Goal: Navigation & Orientation: Find specific page/section

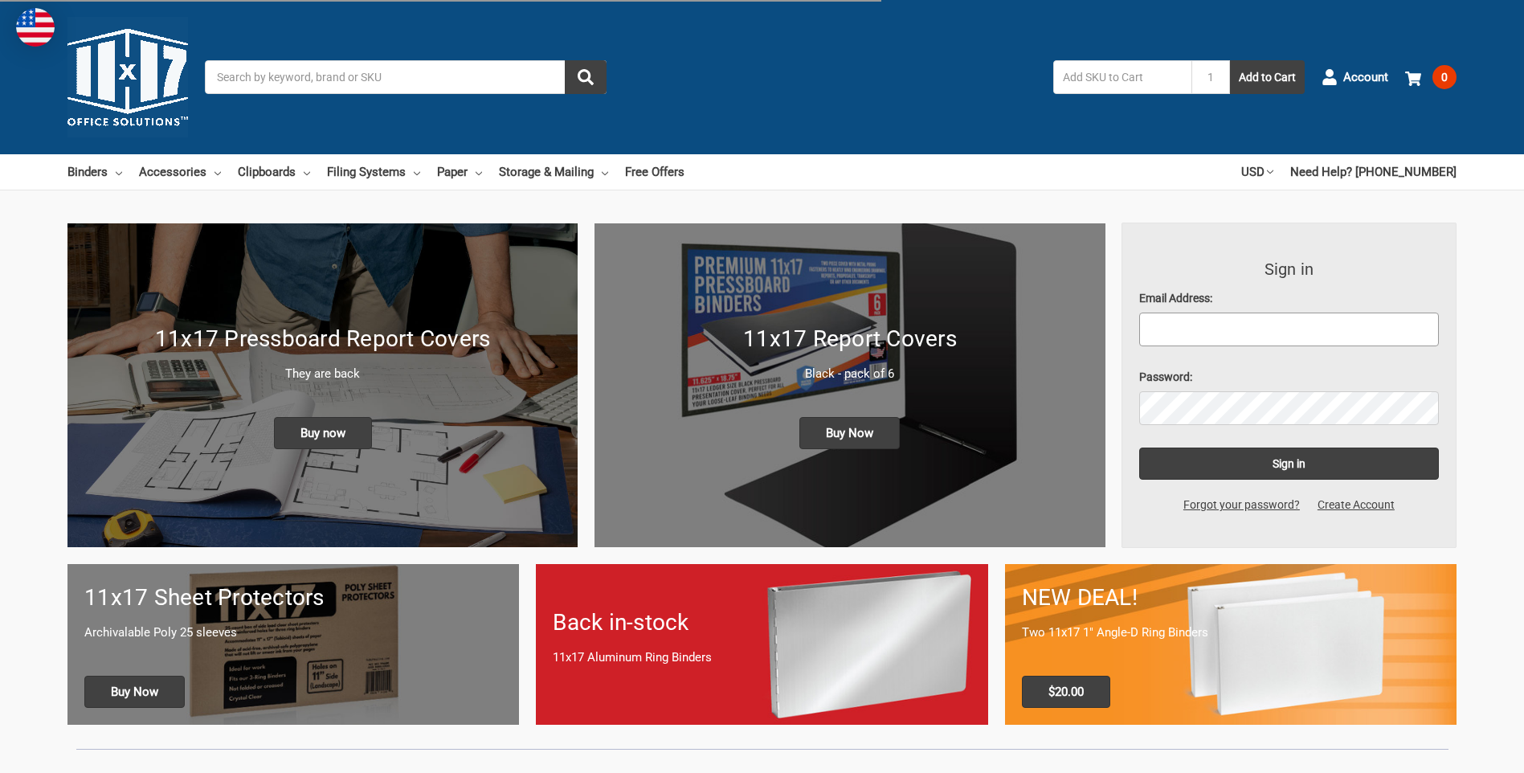
type input "lauraf@lantech.com"
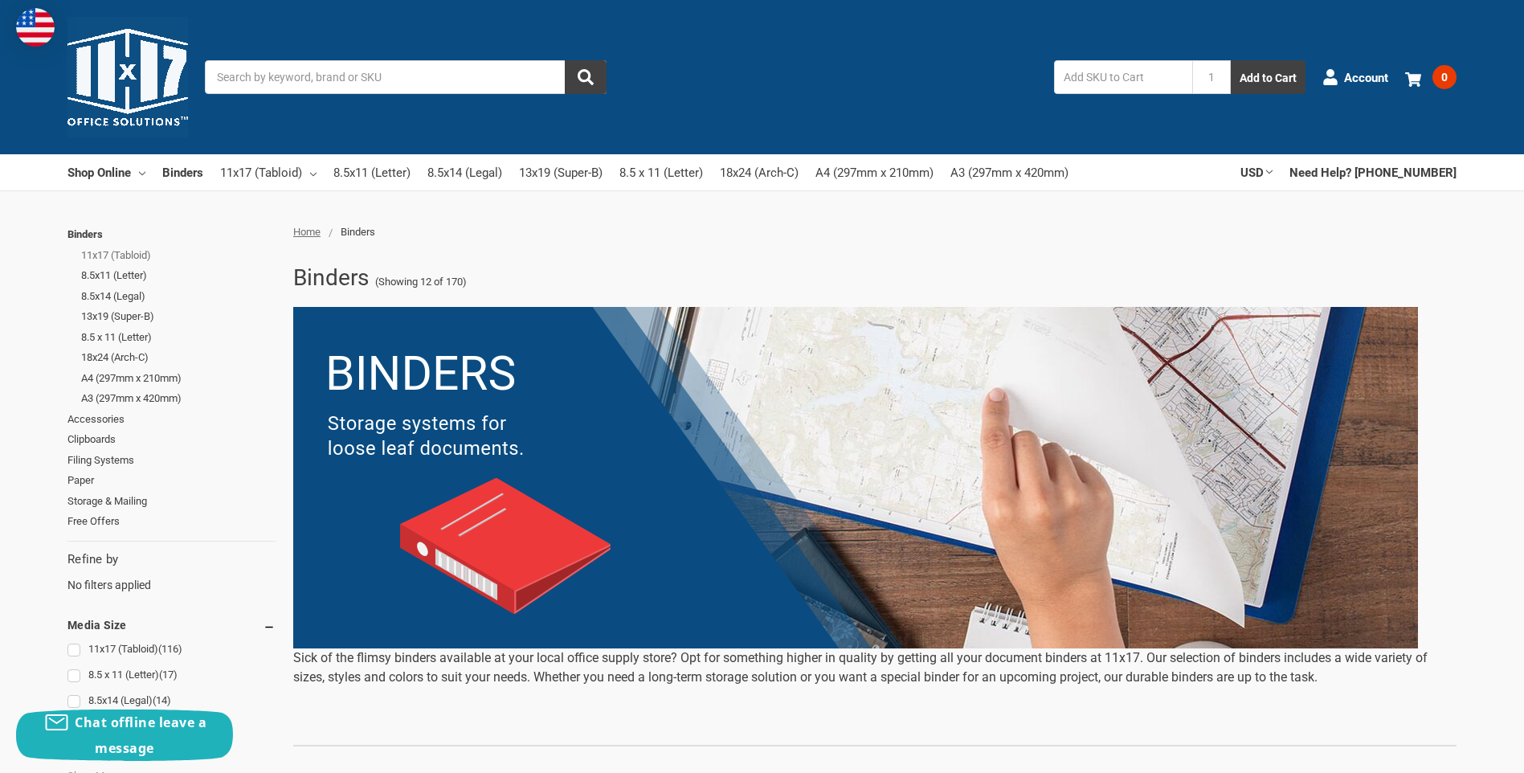
click at [100, 250] on link "11x17 (Tabloid)" at bounding box center [178, 255] width 194 height 21
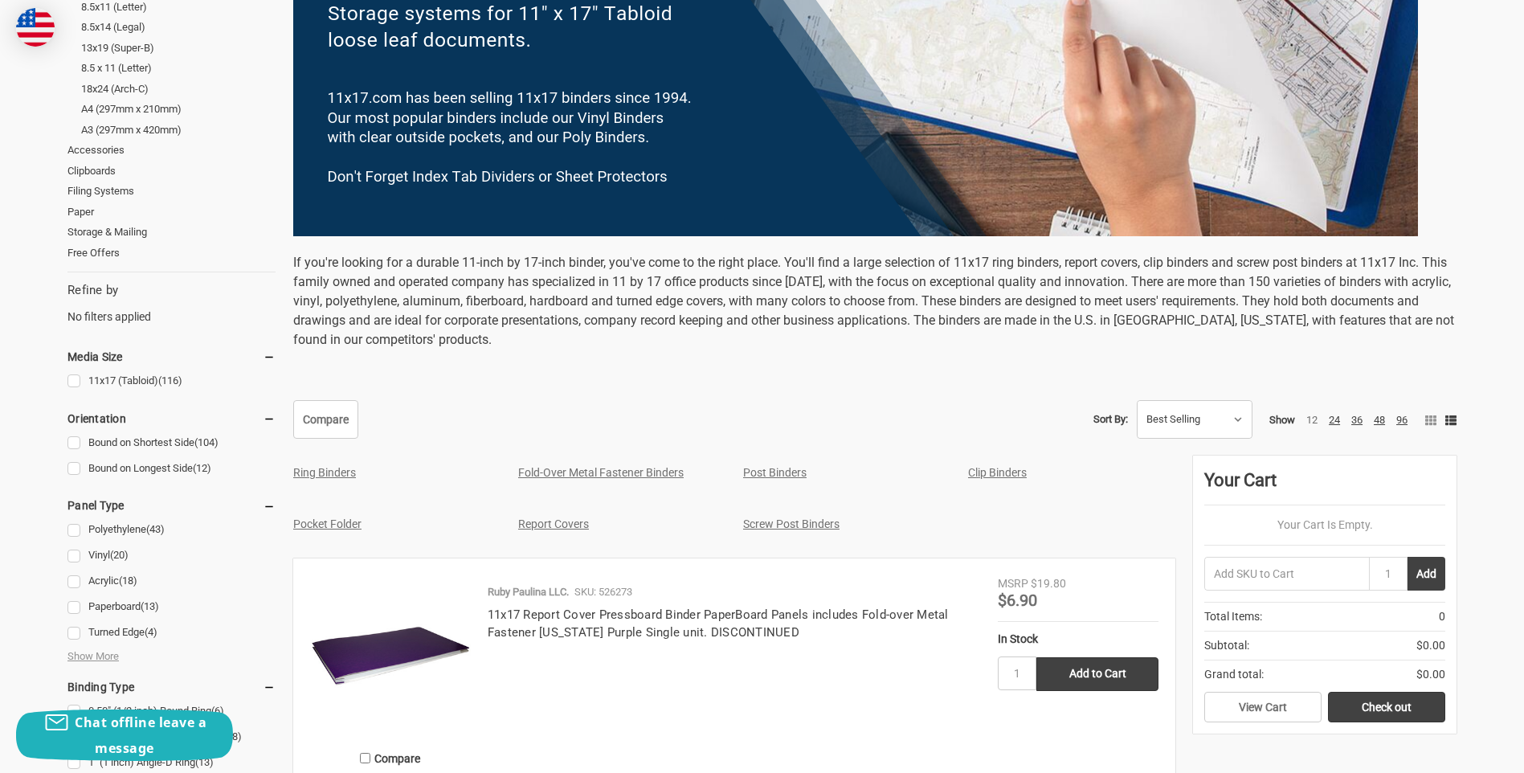
scroll to position [562, 0]
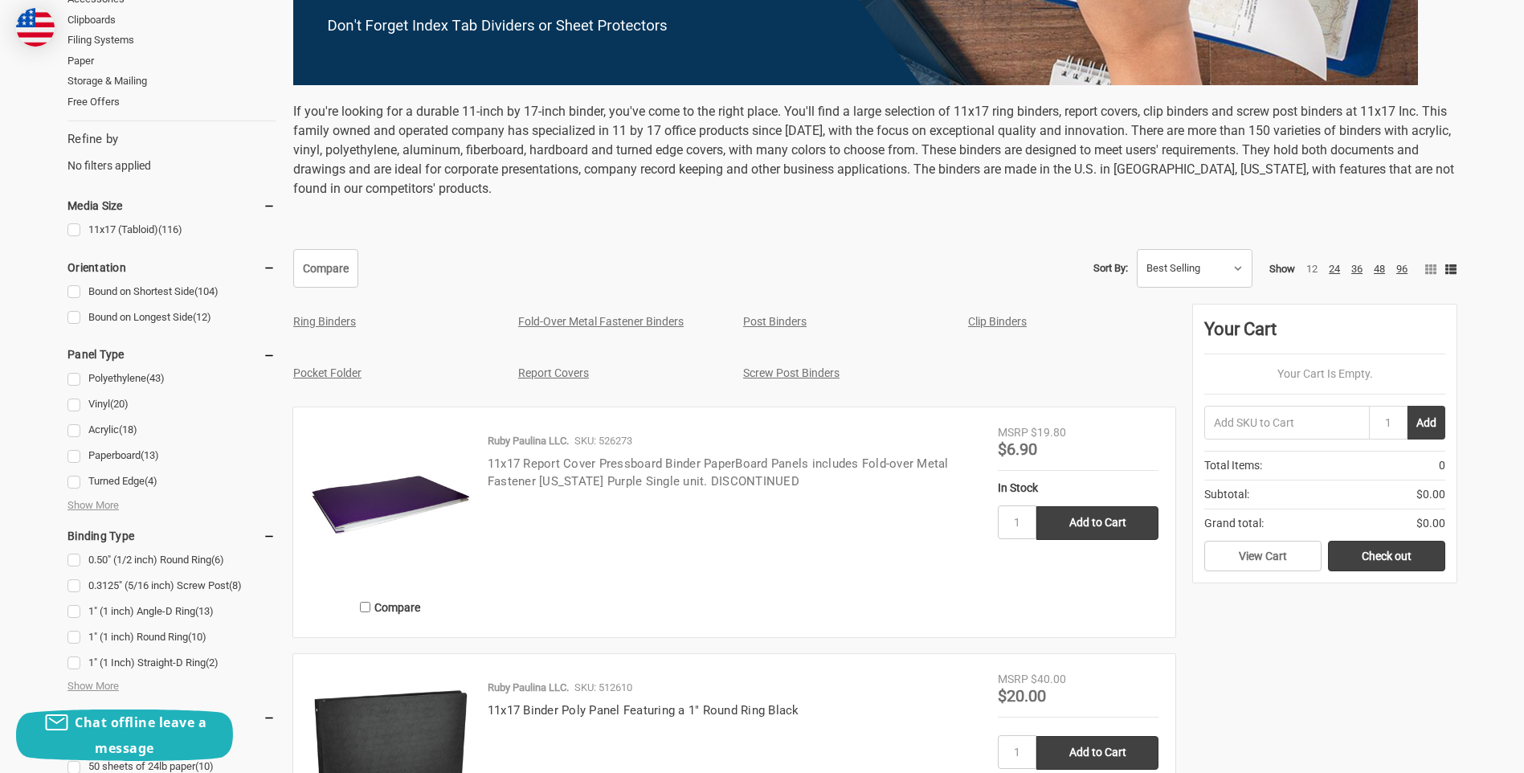
click at [641, 469] on link "11x17 Report Cover Pressboard Binder PaperBoard Panels includes Fold-over Metal…" at bounding box center [718, 472] width 461 height 33
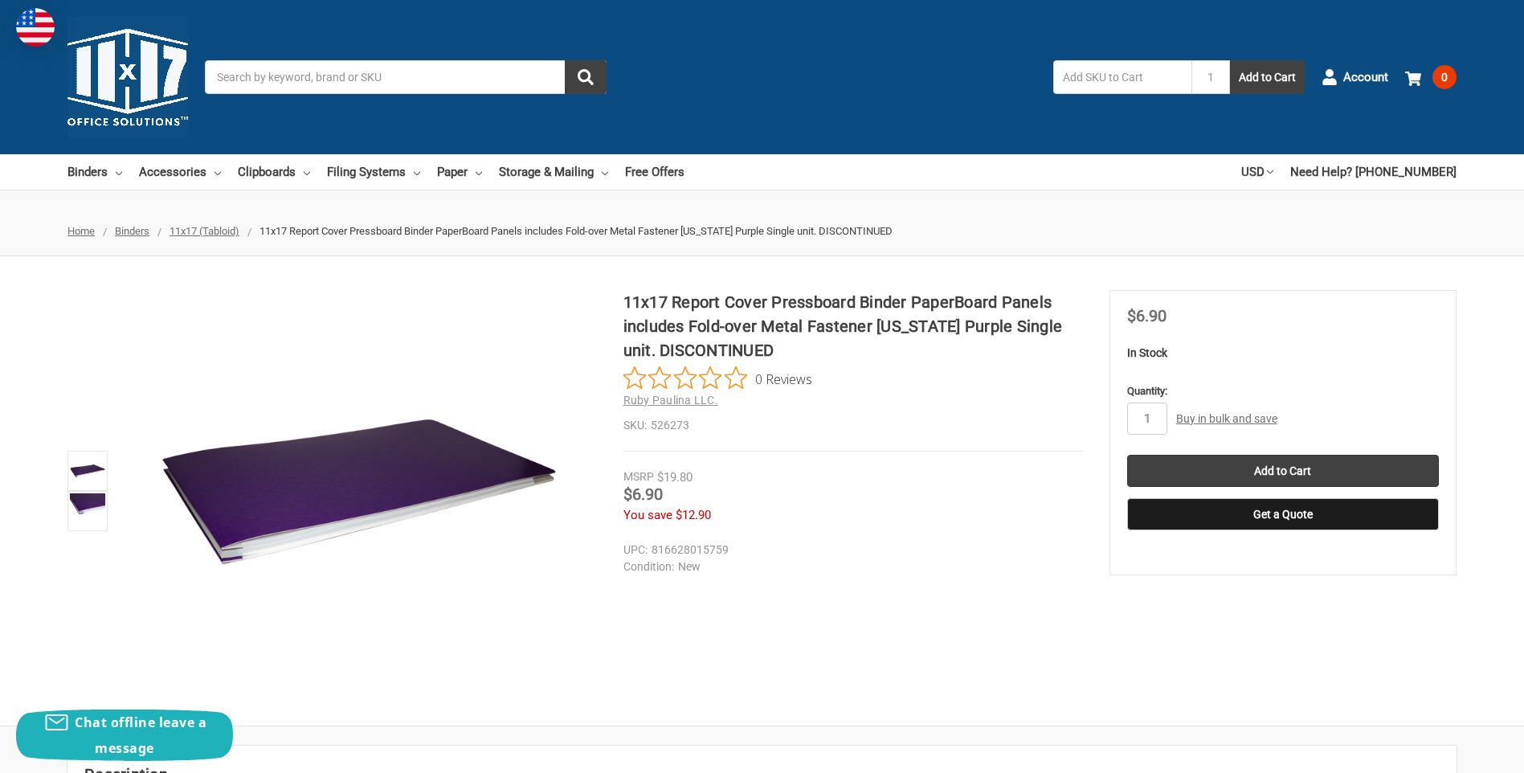
click at [137, 224] on ul "Home Binders 11x17 (Tabloid) 11x17 Report Cover Pressboard Binder PaperBoard Pa…" at bounding box center [762, 231] width 1524 height 50
click at [142, 230] on span "Binders" at bounding box center [132, 231] width 35 height 12
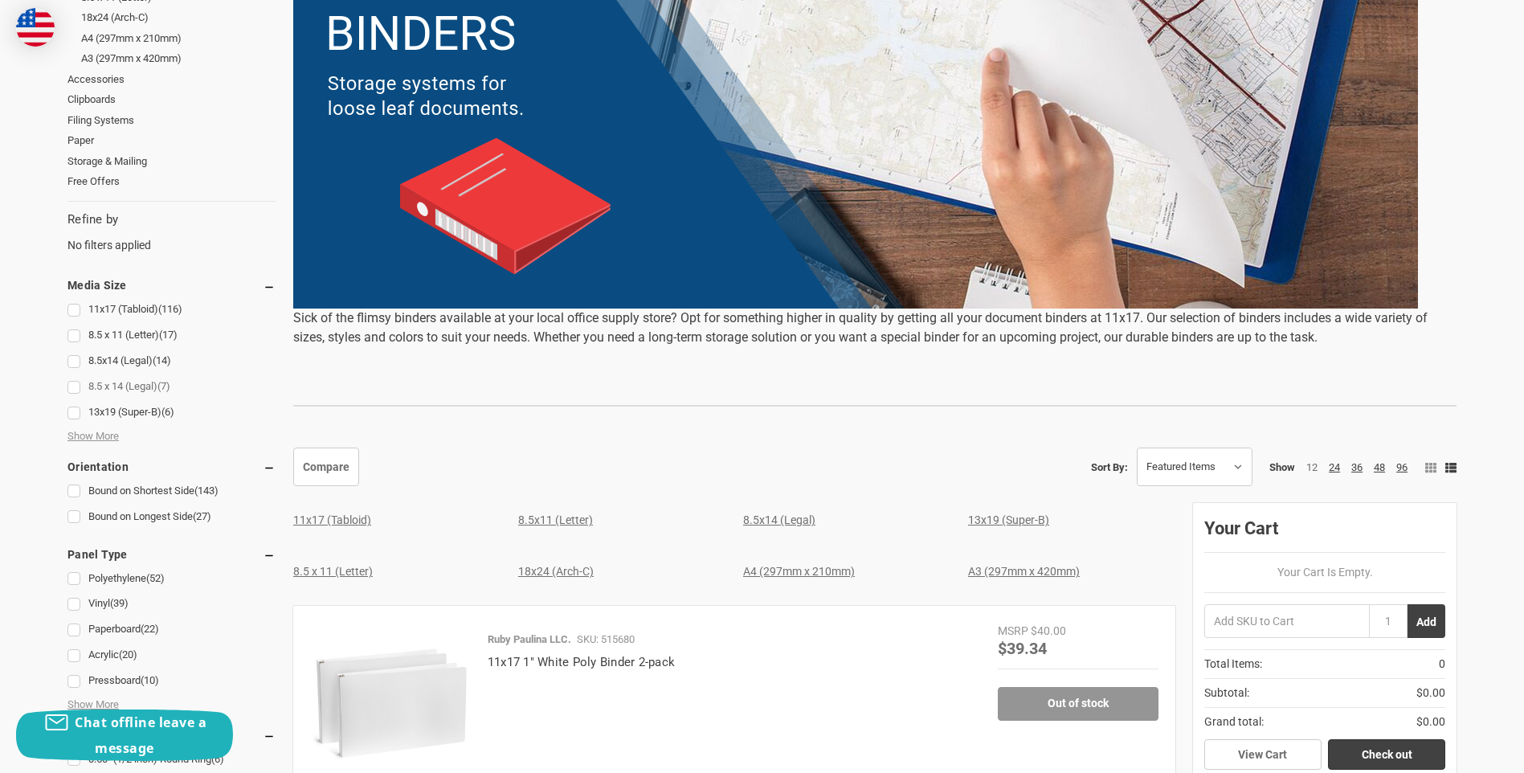
scroll to position [375, 0]
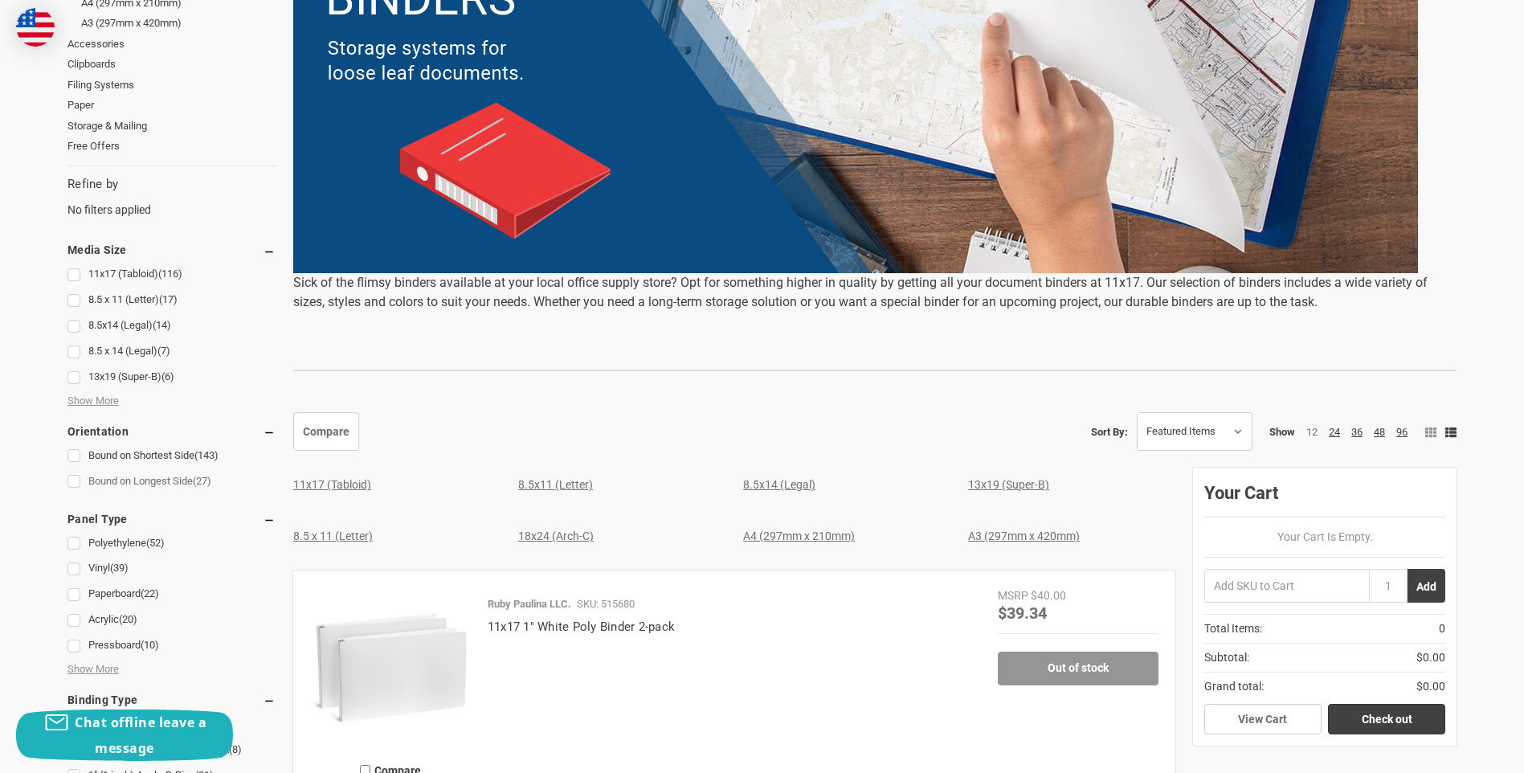
click at [84, 483] on link "Bound on Longest Side (27)" at bounding box center [171, 482] width 208 height 22
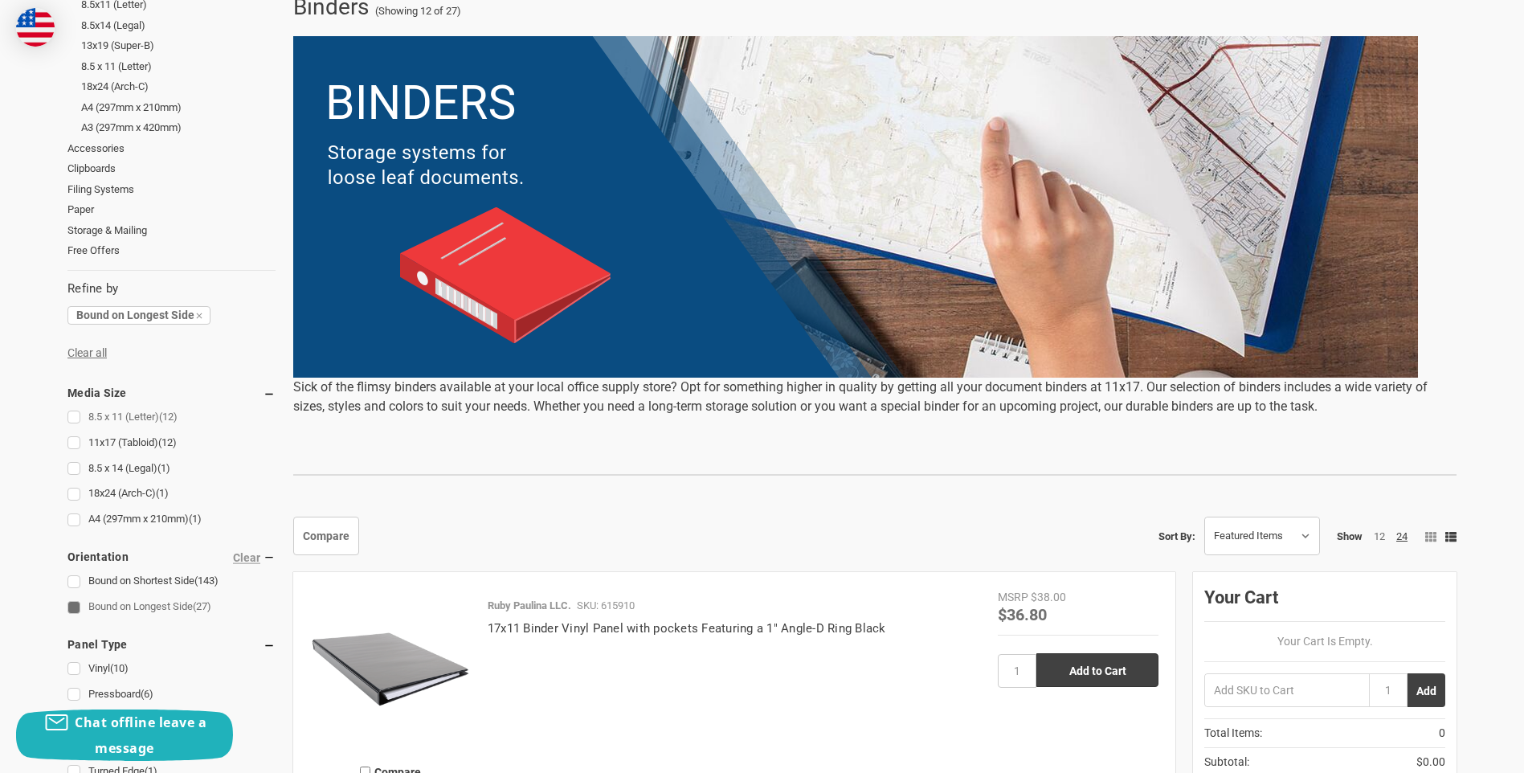
scroll to position [375, 0]
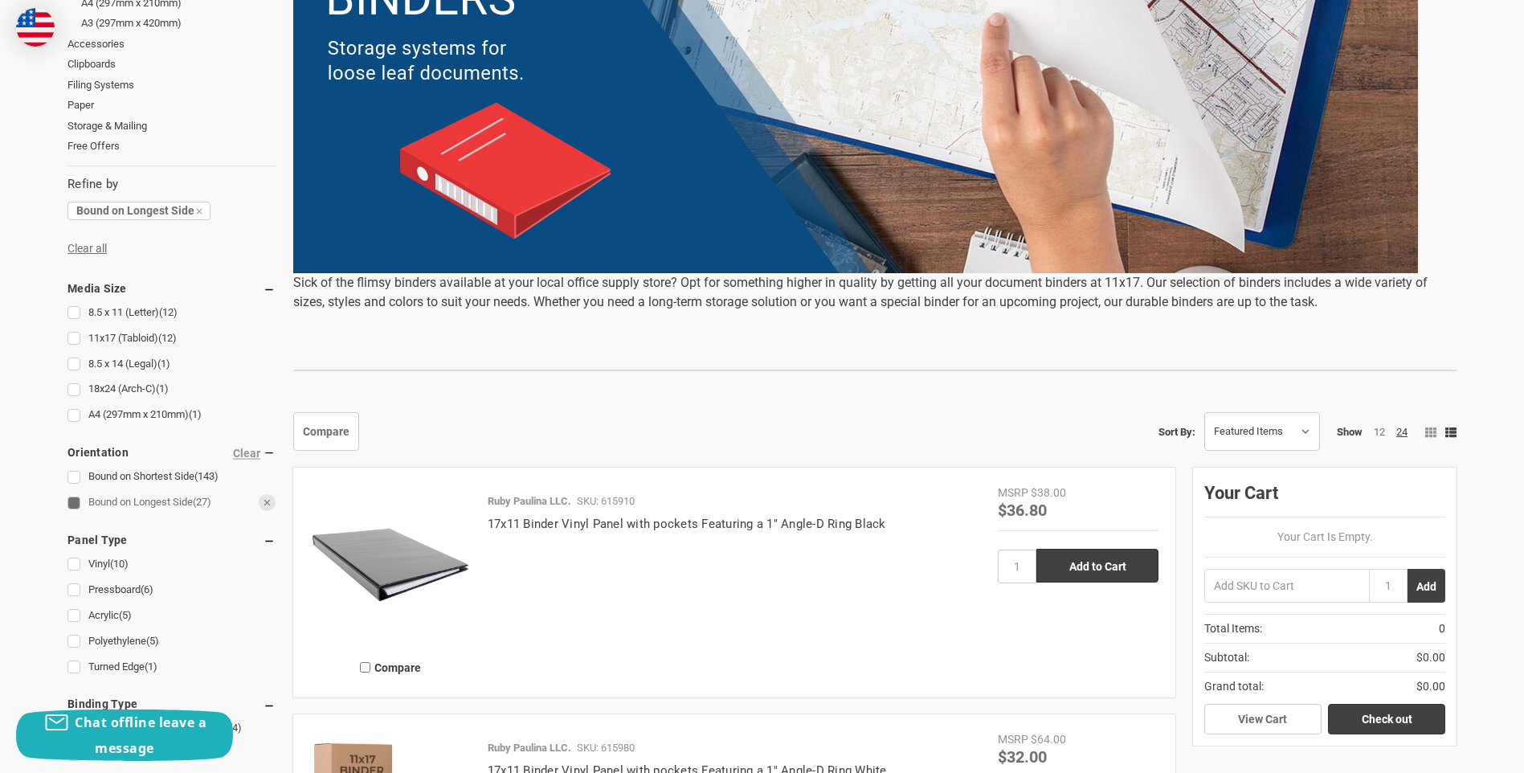
click at [88, 496] on link "Bound on Longest Side (27)" at bounding box center [171, 503] width 208 height 22
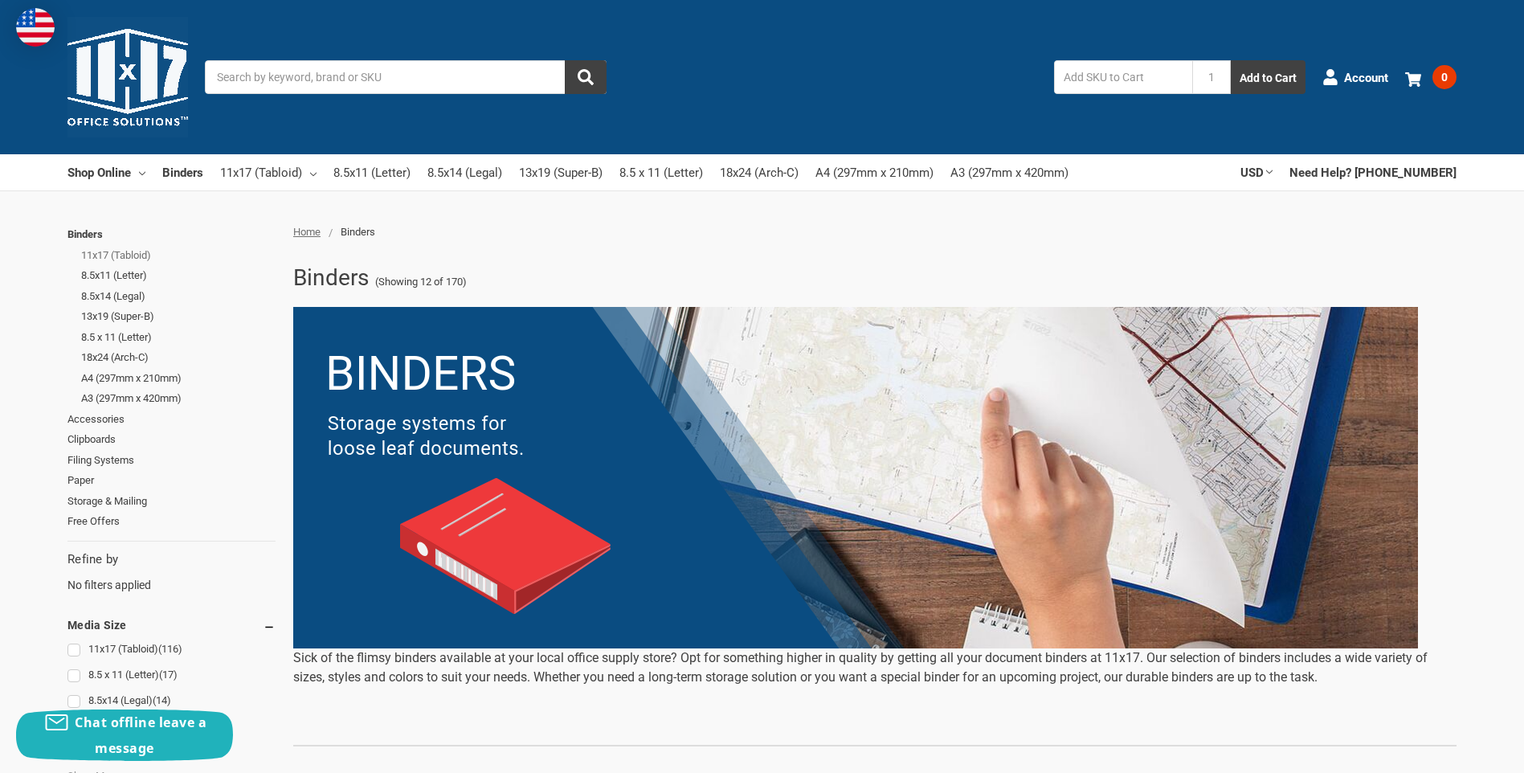
click at [115, 252] on link "11x17 (Tabloid)" at bounding box center [178, 255] width 194 height 21
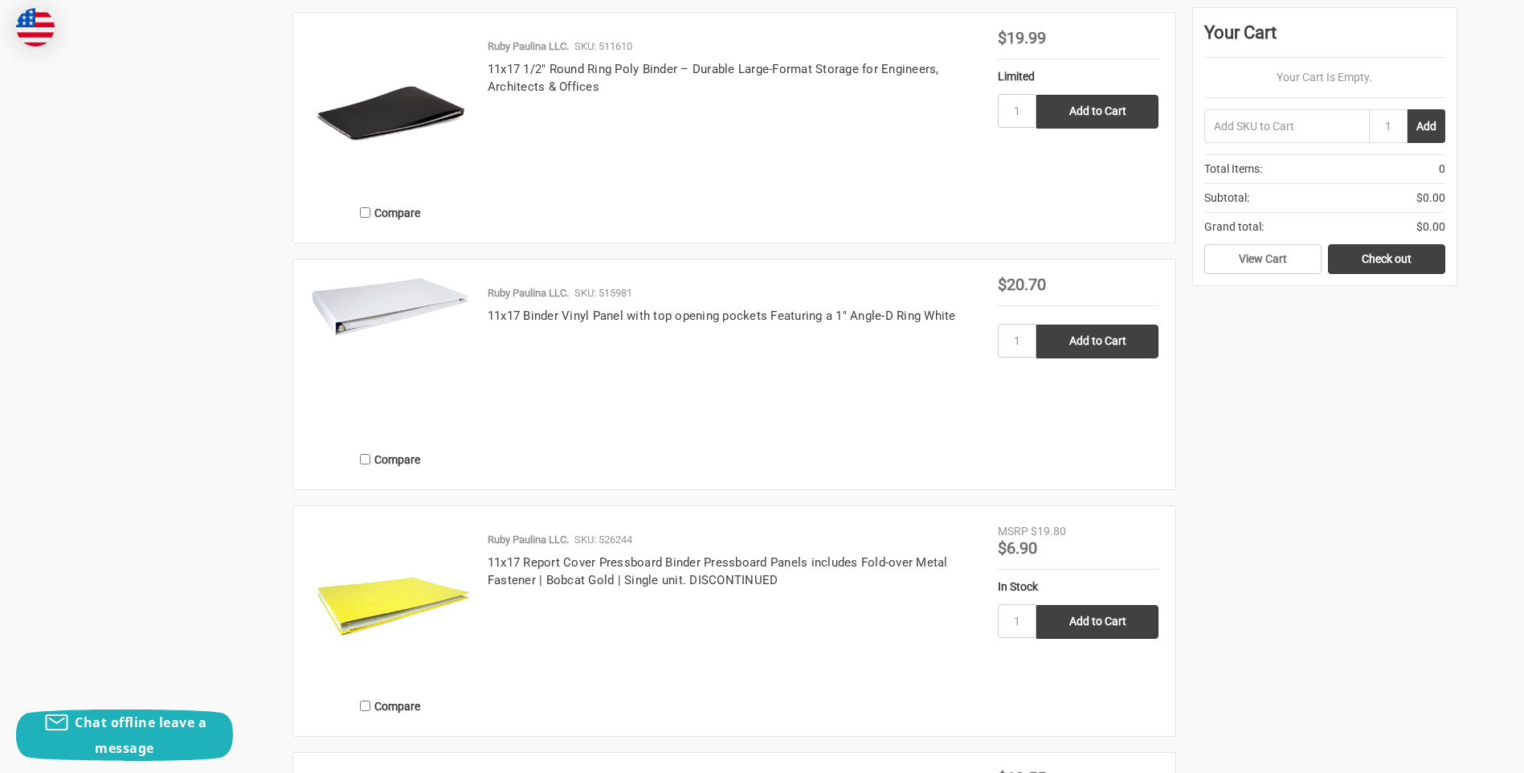
scroll to position [2812, 0]
